Goal: Navigation & Orientation: Find specific page/section

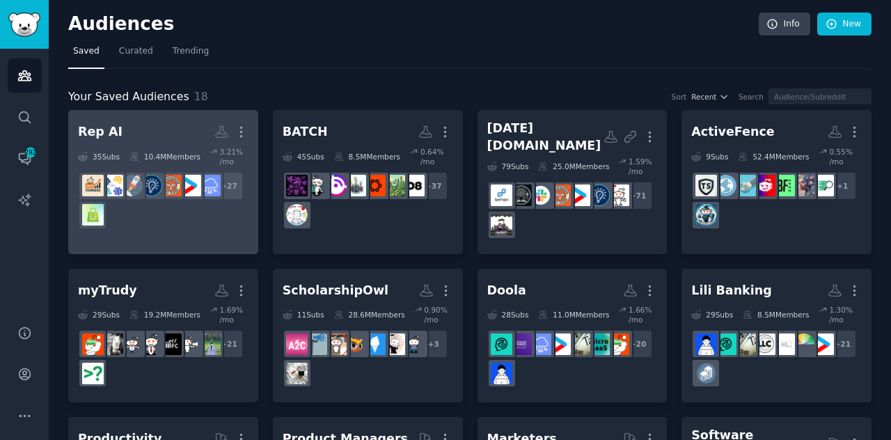
click at [169, 211] on div "+ 27" at bounding box center [163, 200] width 171 height 59
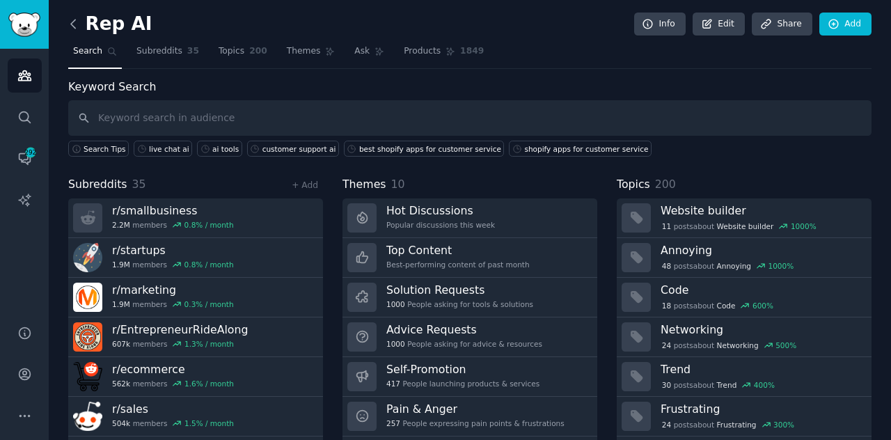
click at [68, 22] on icon at bounding box center [73, 24] width 15 height 15
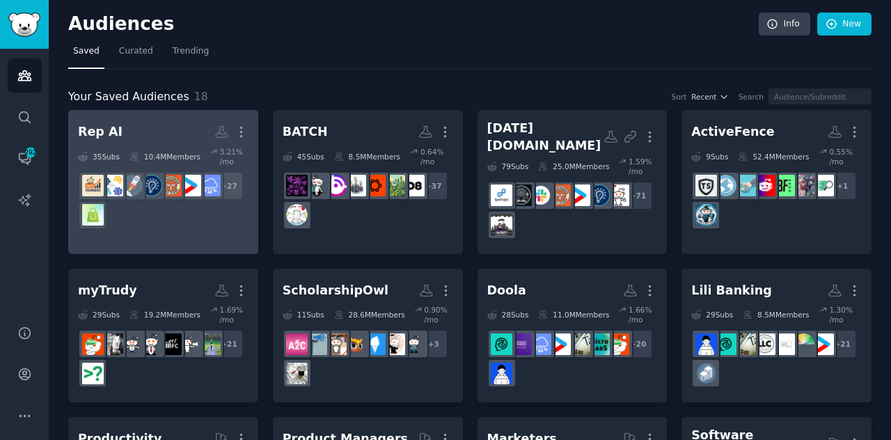
click at [166, 210] on div "+ 27" at bounding box center [163, 200] width 171 height 59
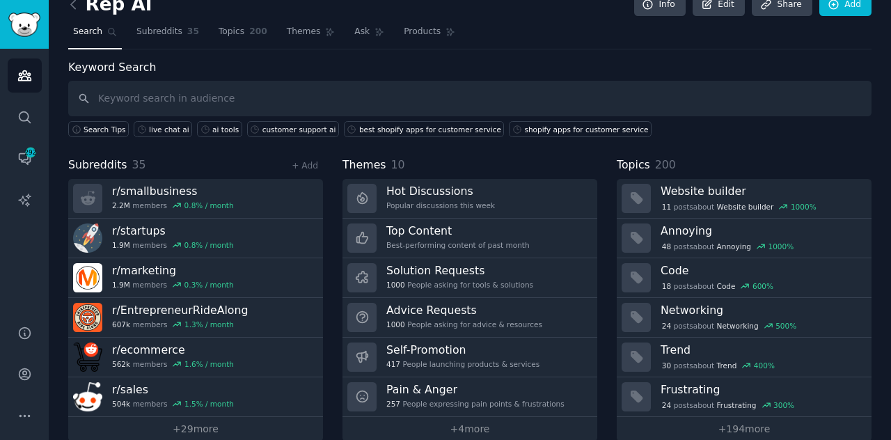
scroll to position [37, 0]
